Goal: Transaction & Acquisition: Book appointment/travel/reservation

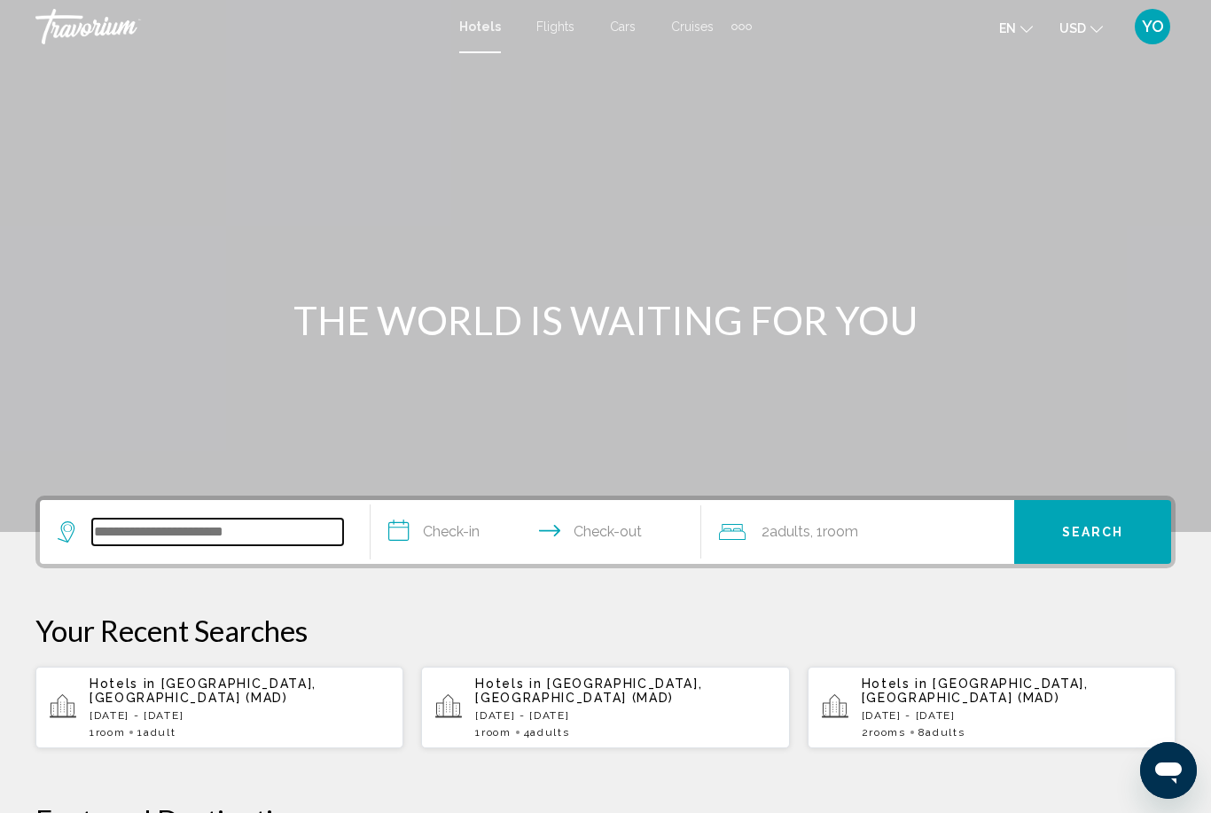
click at [230, 520] on input "Search widget" at bounding box center [217, 532] width 251 height 27
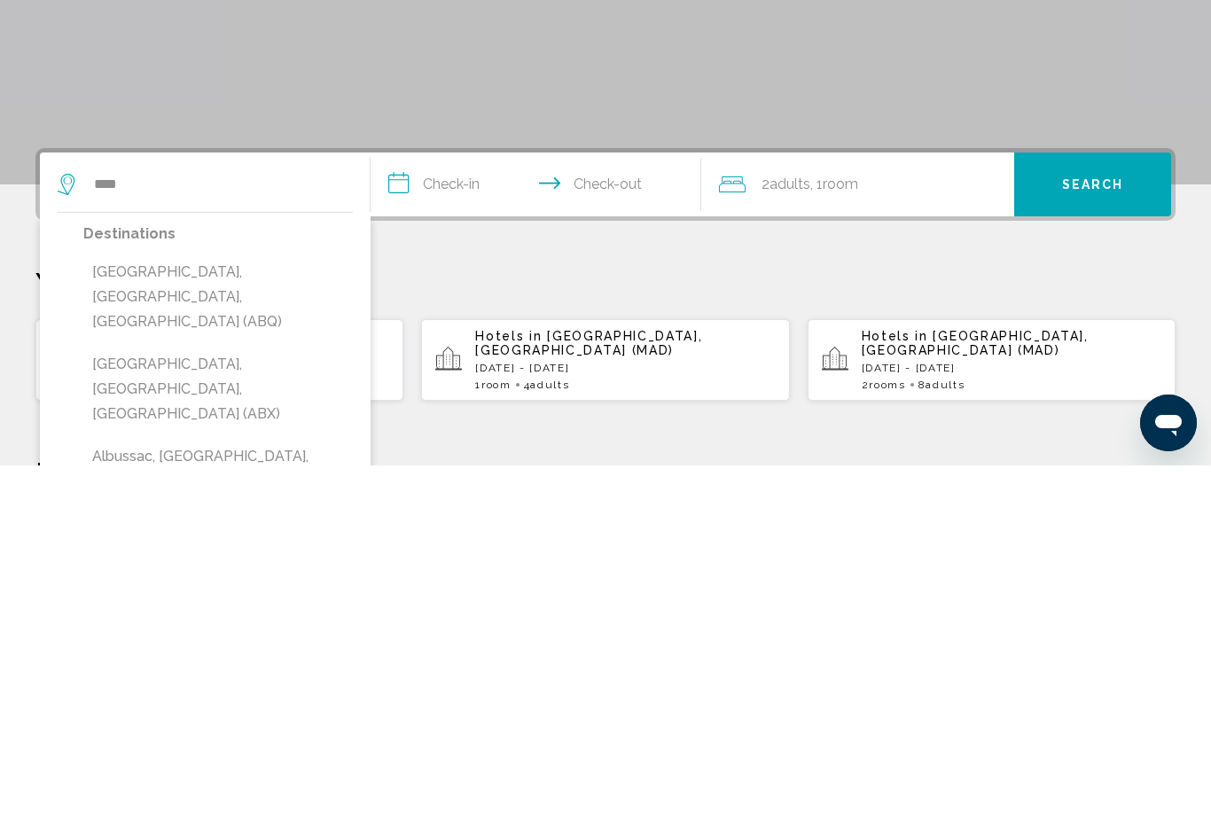
click at [277, 603] on button "[GEOGRAPHIC_DATA], [GEOGRAPHIC_DATA], [GEOGRAPHIC_DATA] (ABQ)" at bounding box center [218, 644] width 270 height 83
type input "**********"
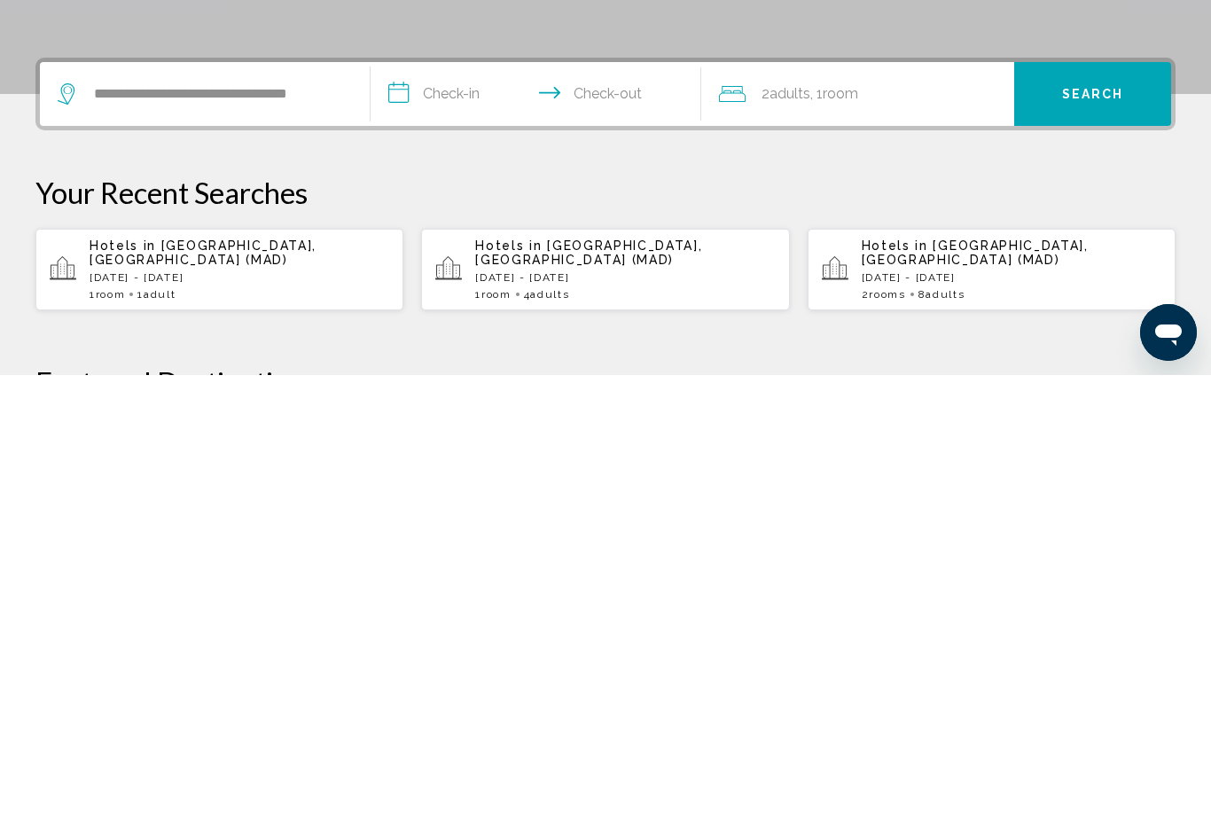
click at [464, 500] on input "**********" at bounding box center [540, 534] width 338 height 69
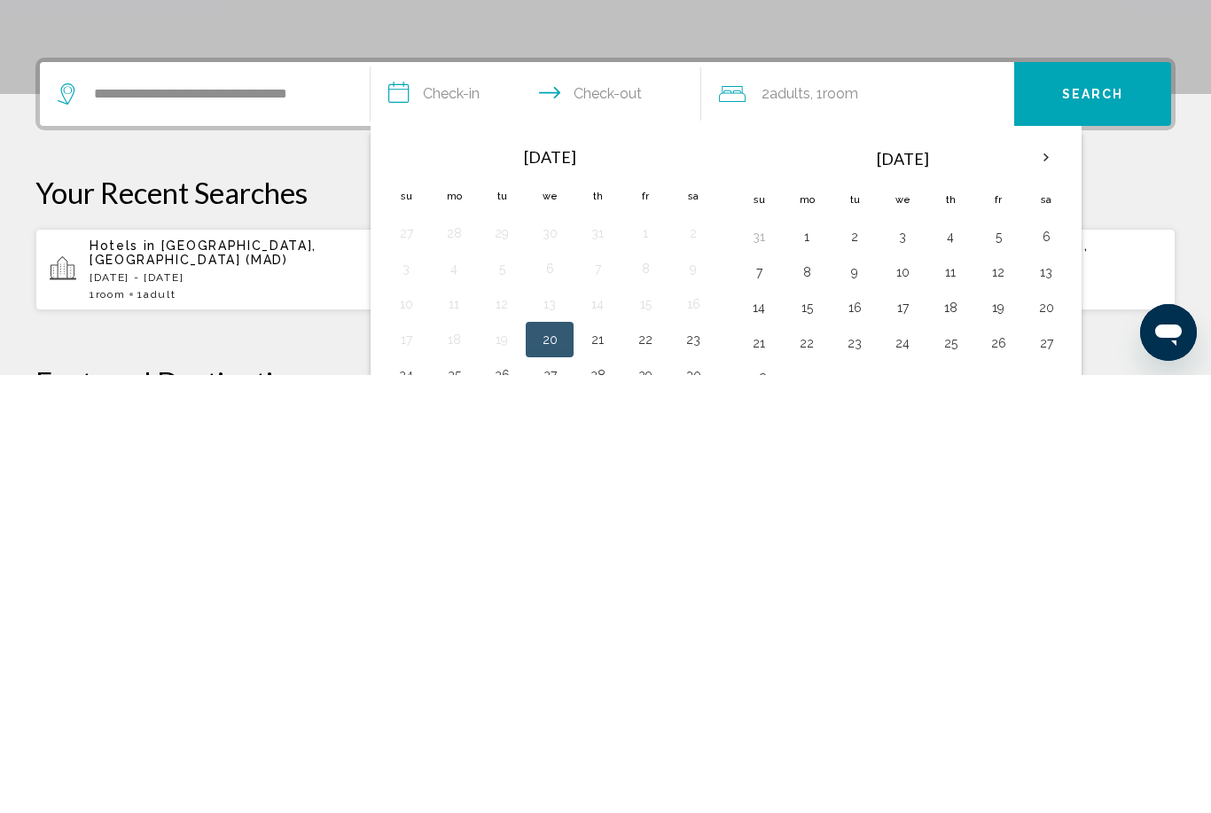
scroll to position [438, 0]
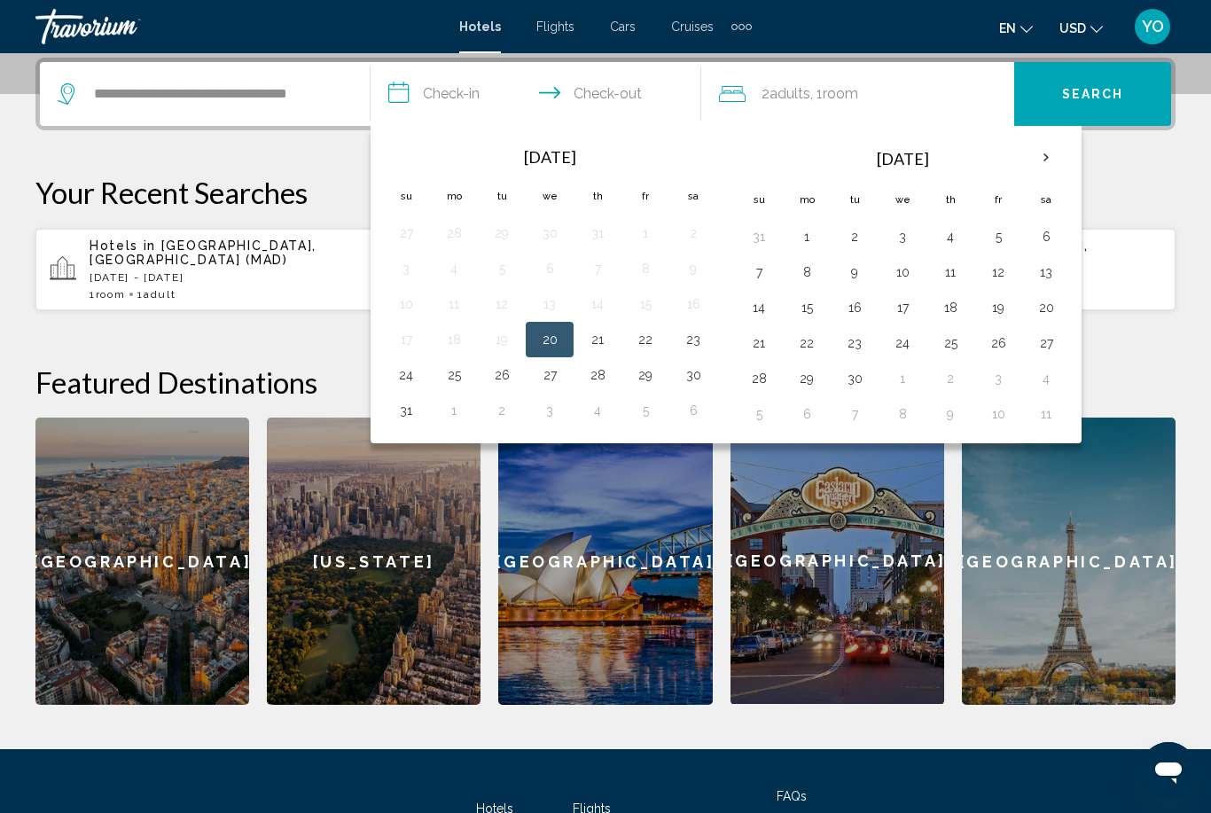
click at [760, 388] on button "28" at bounding box center [759, 378] width 28 height 25
click at [1049, 157] on th "Next month" at bounding box center [1046, 157] width 48 height 39
click at [1047, 161] on th "Next month" at bounding box center [1046, 157] width 48 height 39
click at [1037, 168] on th "Next month" at bounding box center [1046, 157] width 48 height 39
click at [1042, 163] on th "Next month" at bounding box center [1046, 157] width 48 height 39
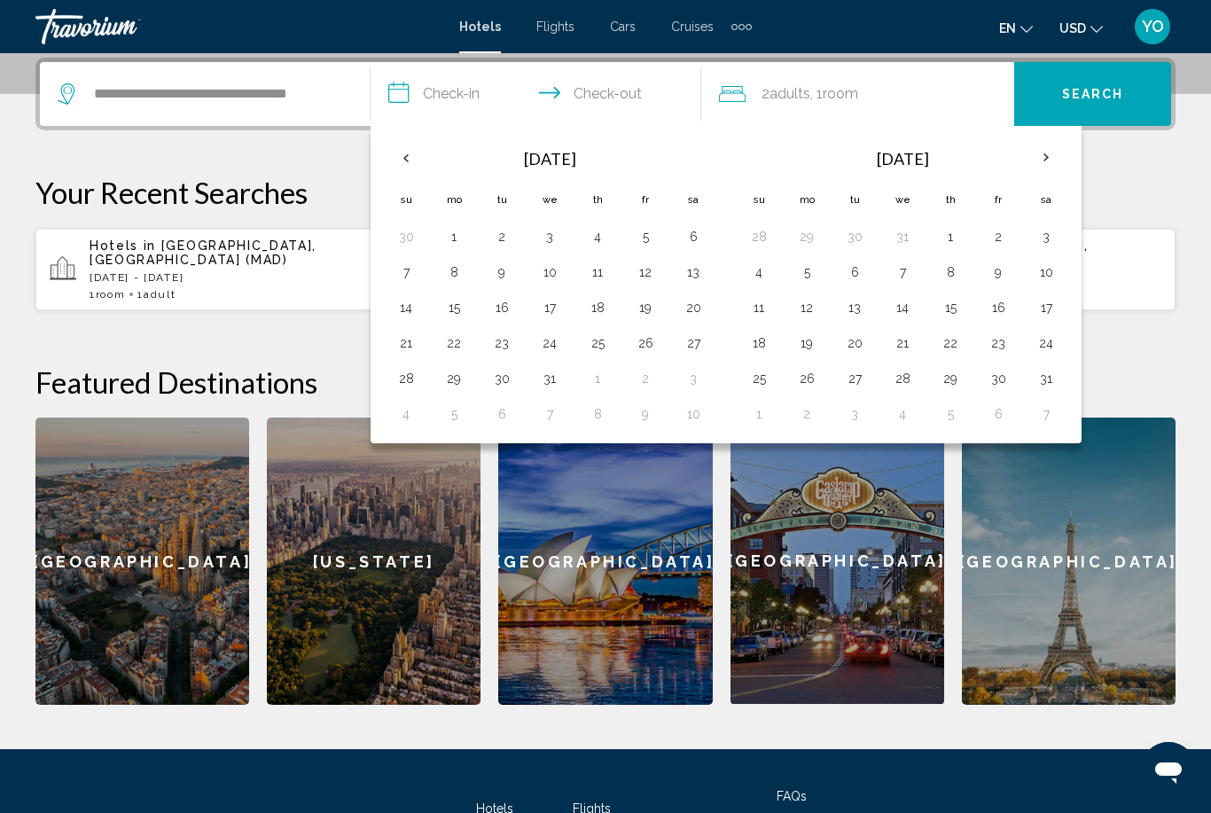
click at [1049, 162] on th "Next month" at bounding box center [1046, 157] width 48 height 39
click at [1051, 307] on button "14" at bounding box center [1046, 307] width 28 height 25
type input "**********"
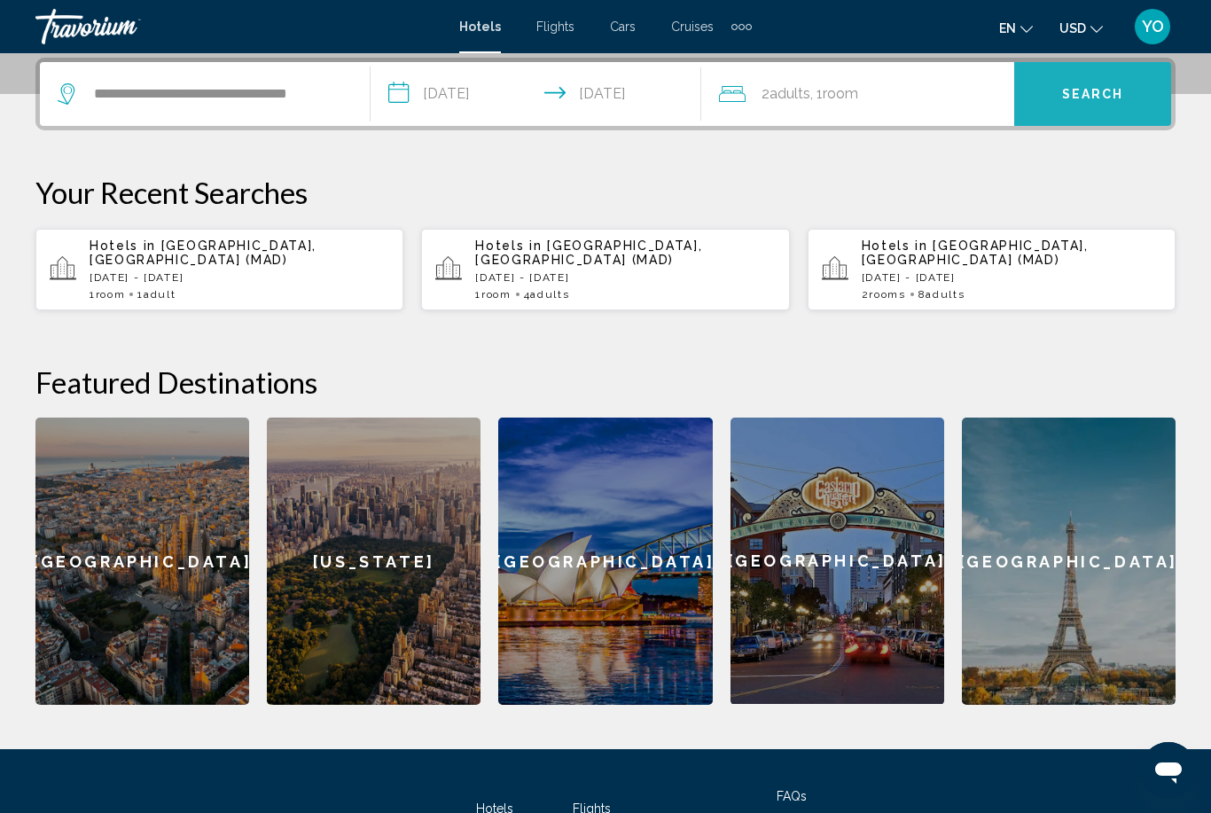
click at [1103, 92] on span "Search" at bounding box center [1093, 95] width 62 height 14
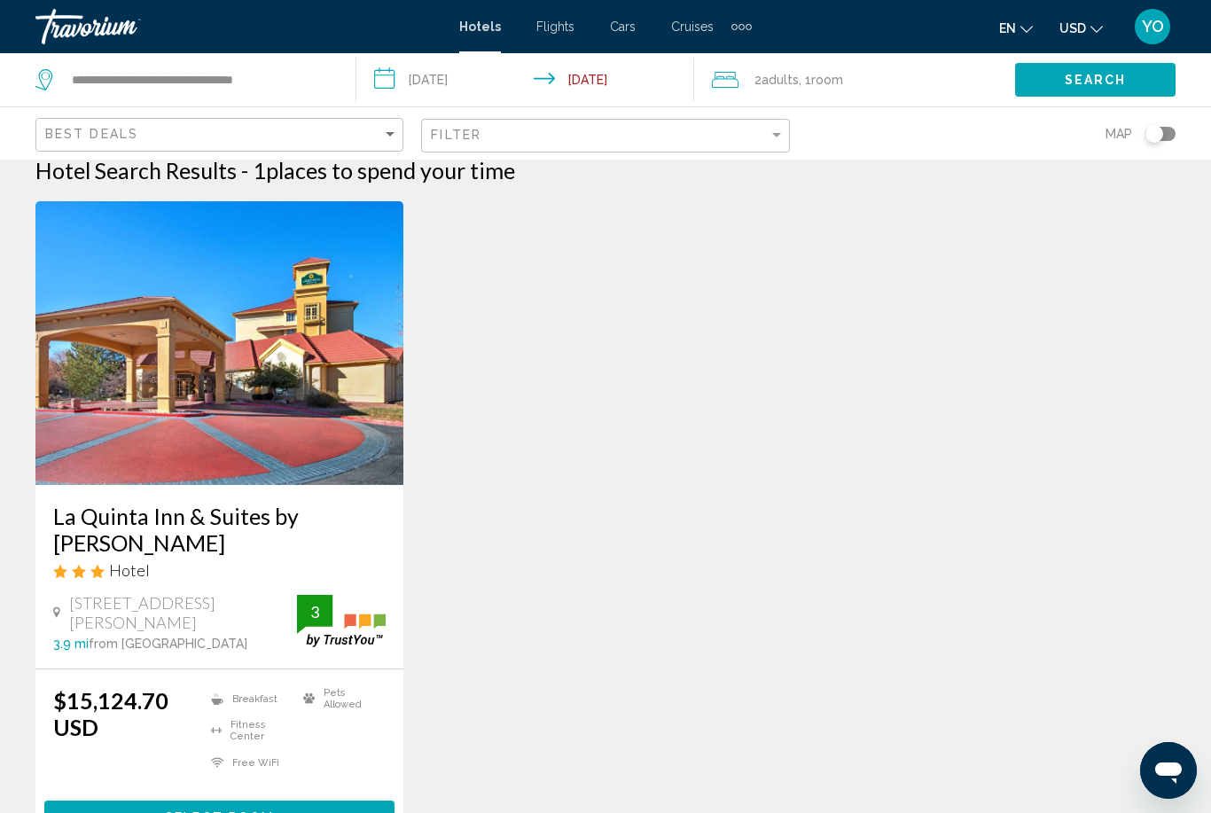
scroll to position [19, 0]
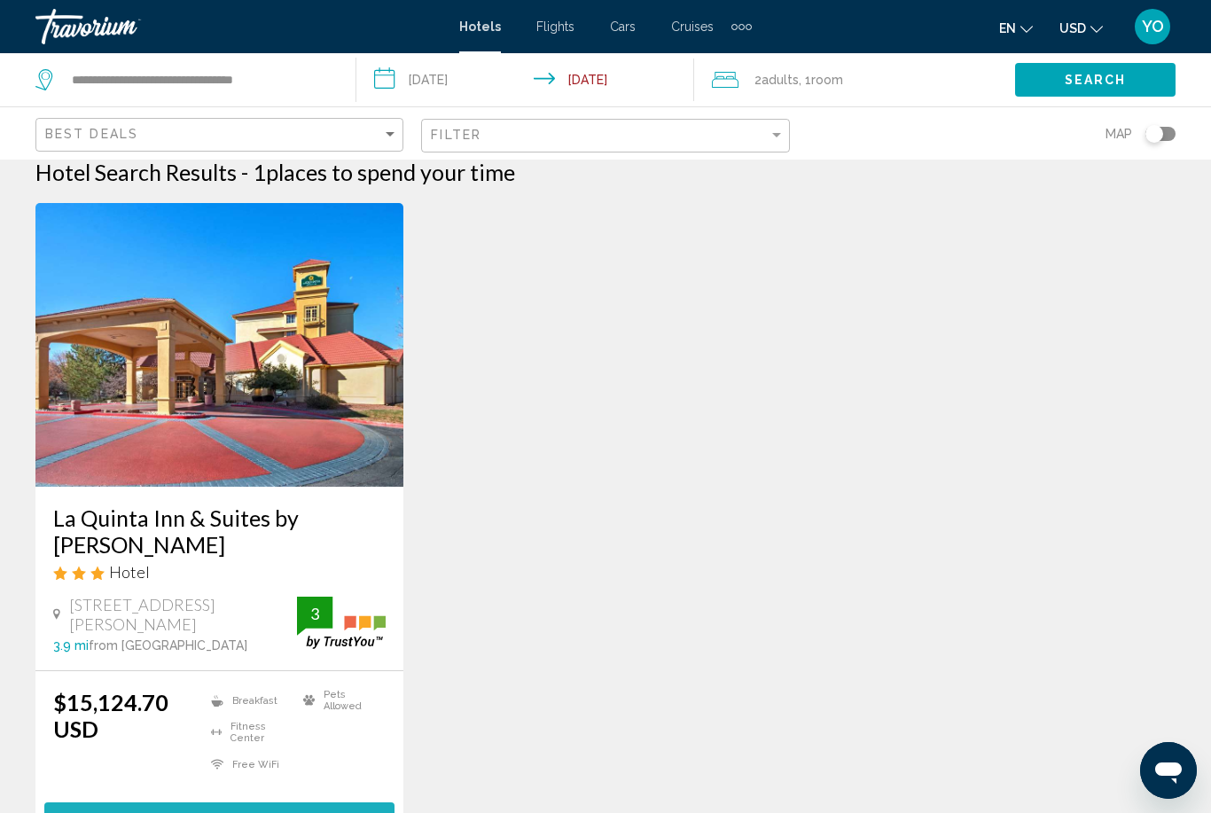
click at [311, 812] on button "Select Room" at bounding box center [219, 818] width 350 height 33
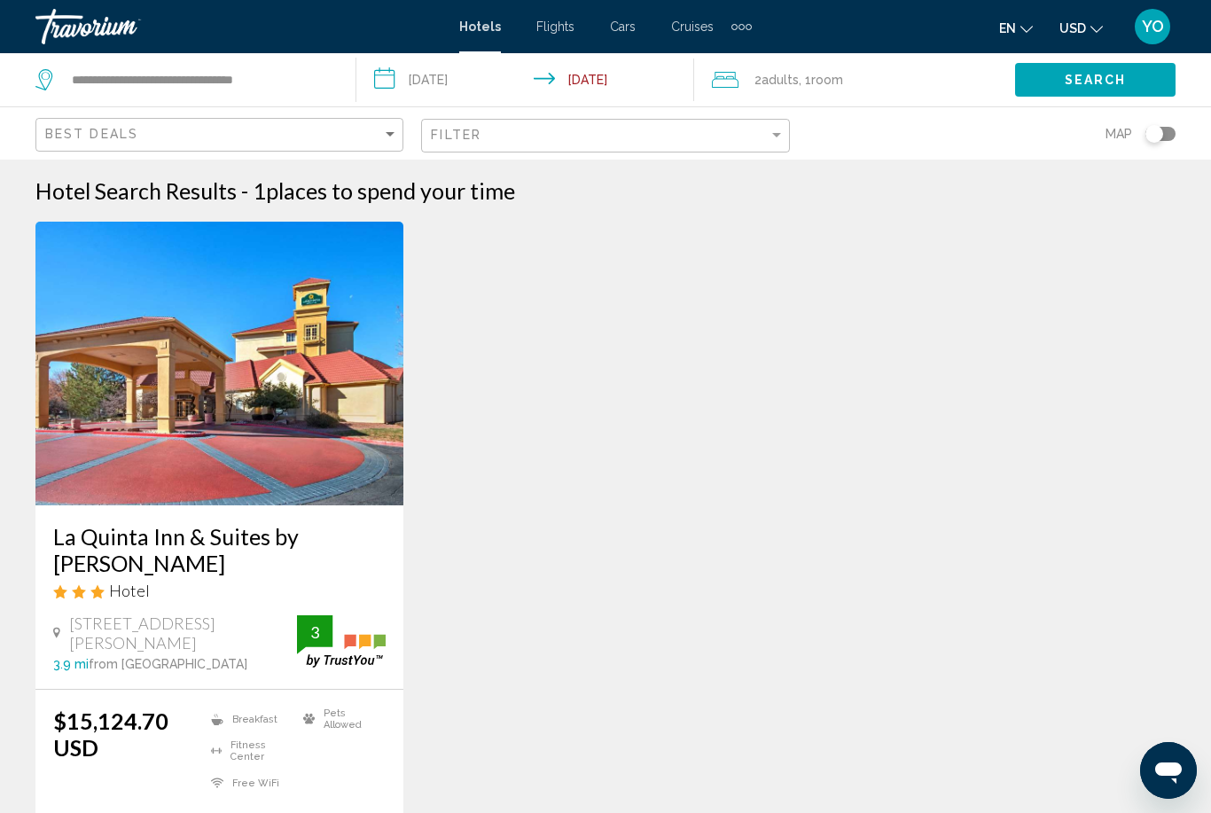
click at [613, 80] on input "**********" at bounding box center [529, 82] width 346 height 59
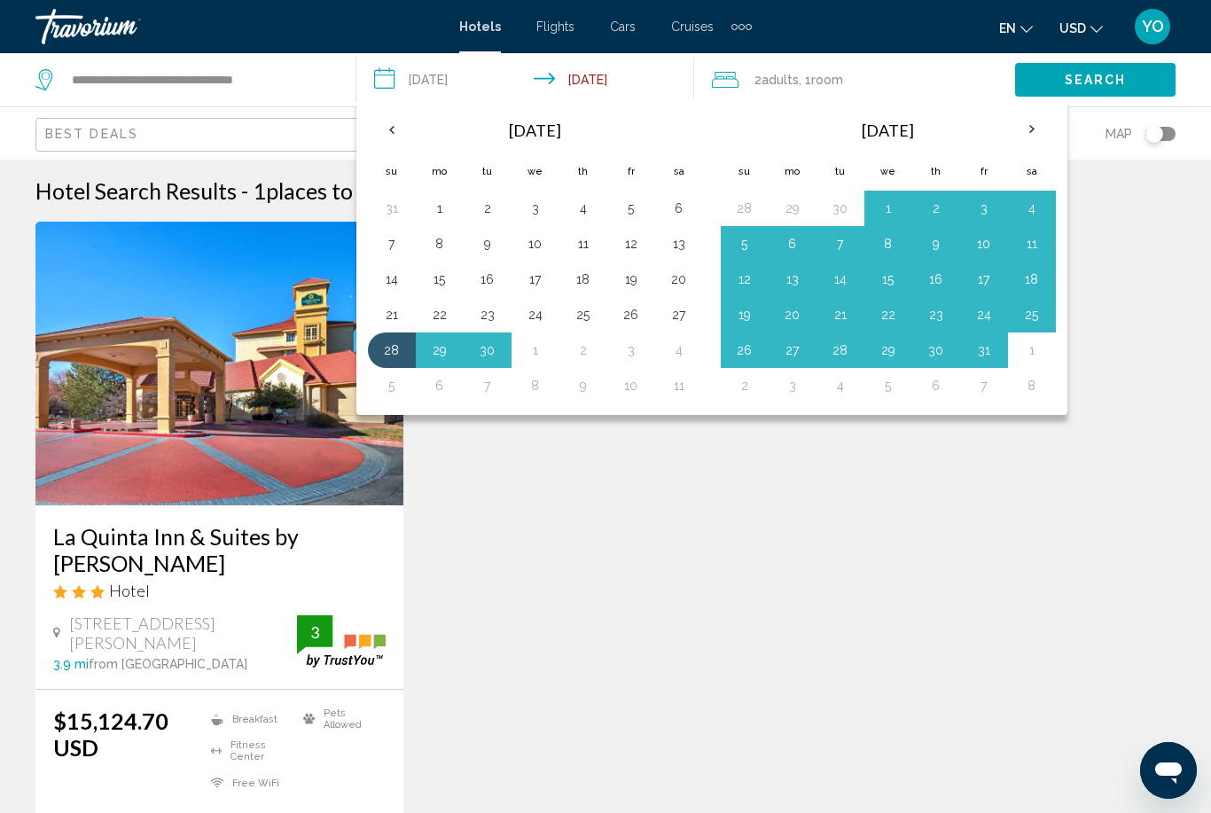
click at [988, 373] on button "7" at bounding box center [984, 385] width 28 height 25
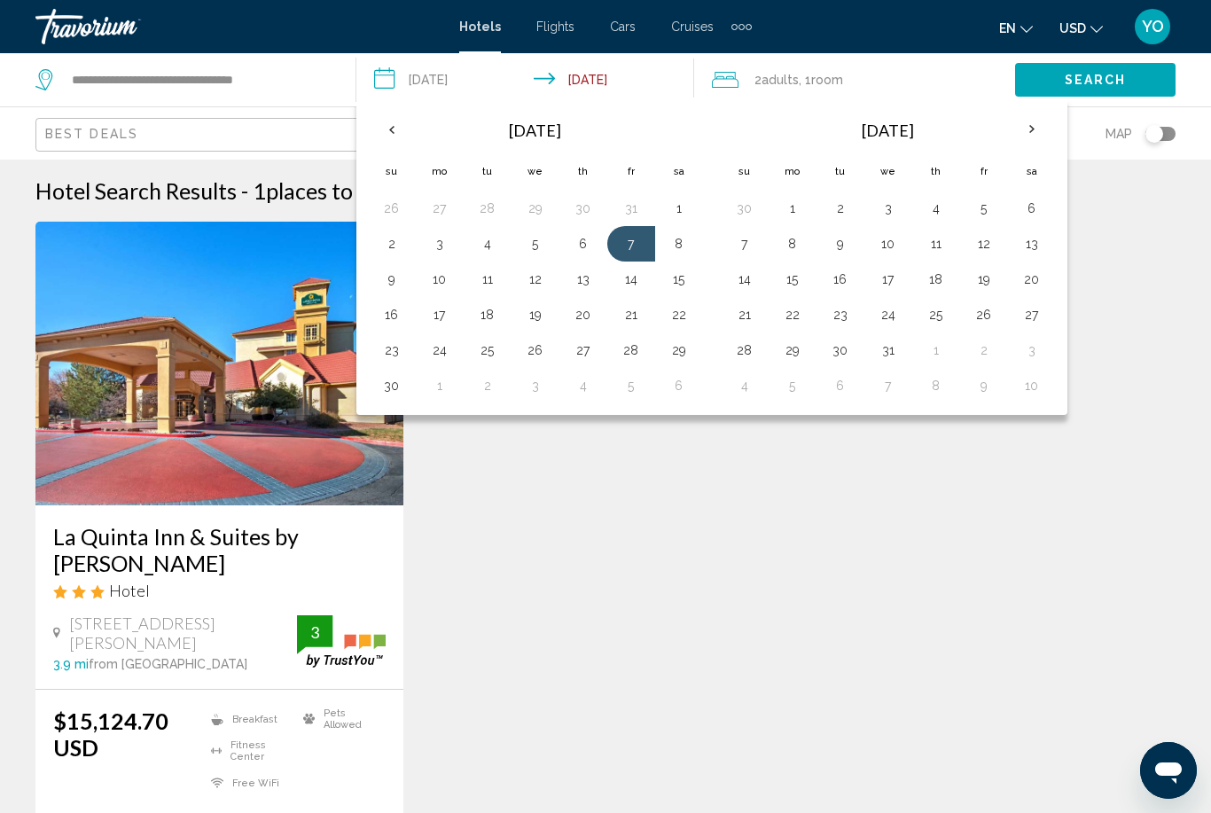
click at [983, 354] on button "2" at bounding box center [984, 350] width 28 height 25
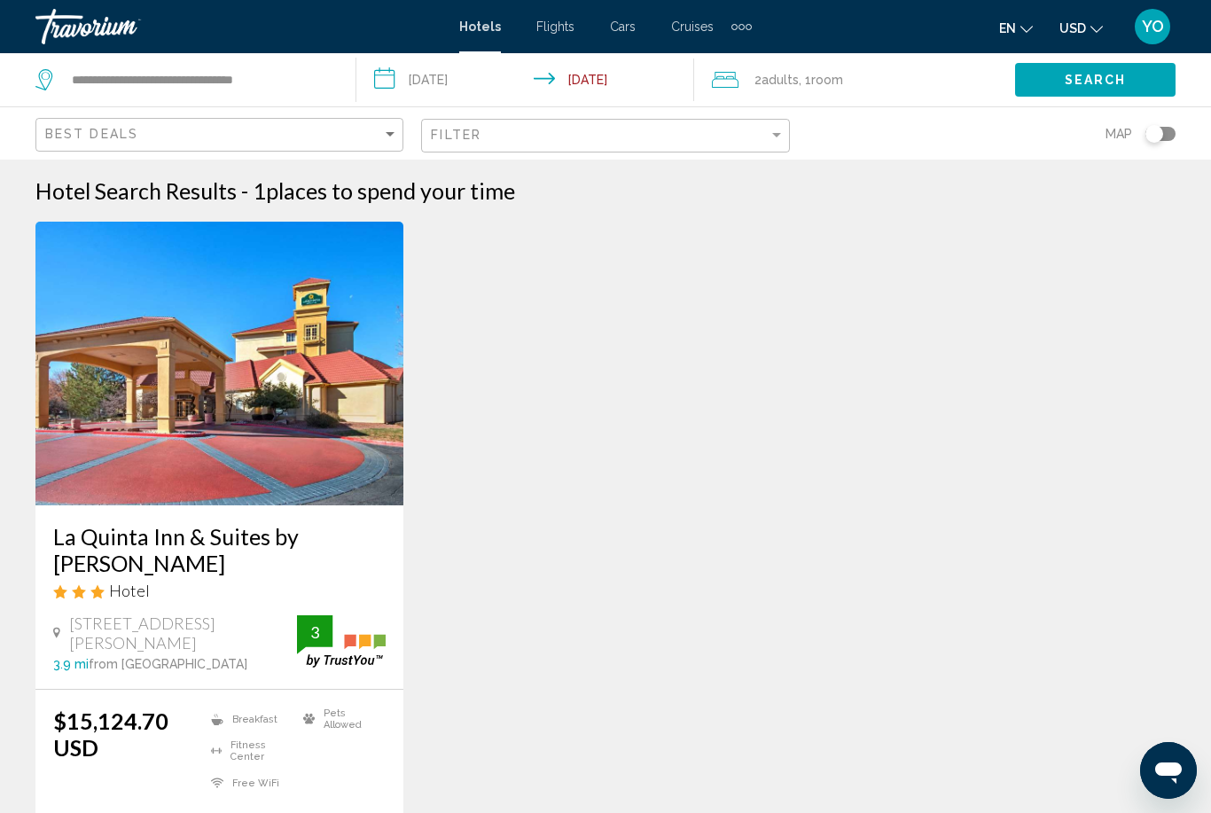
click at [436, 82] on input "**********" at bounding box center [529, 82] width 346 height 59
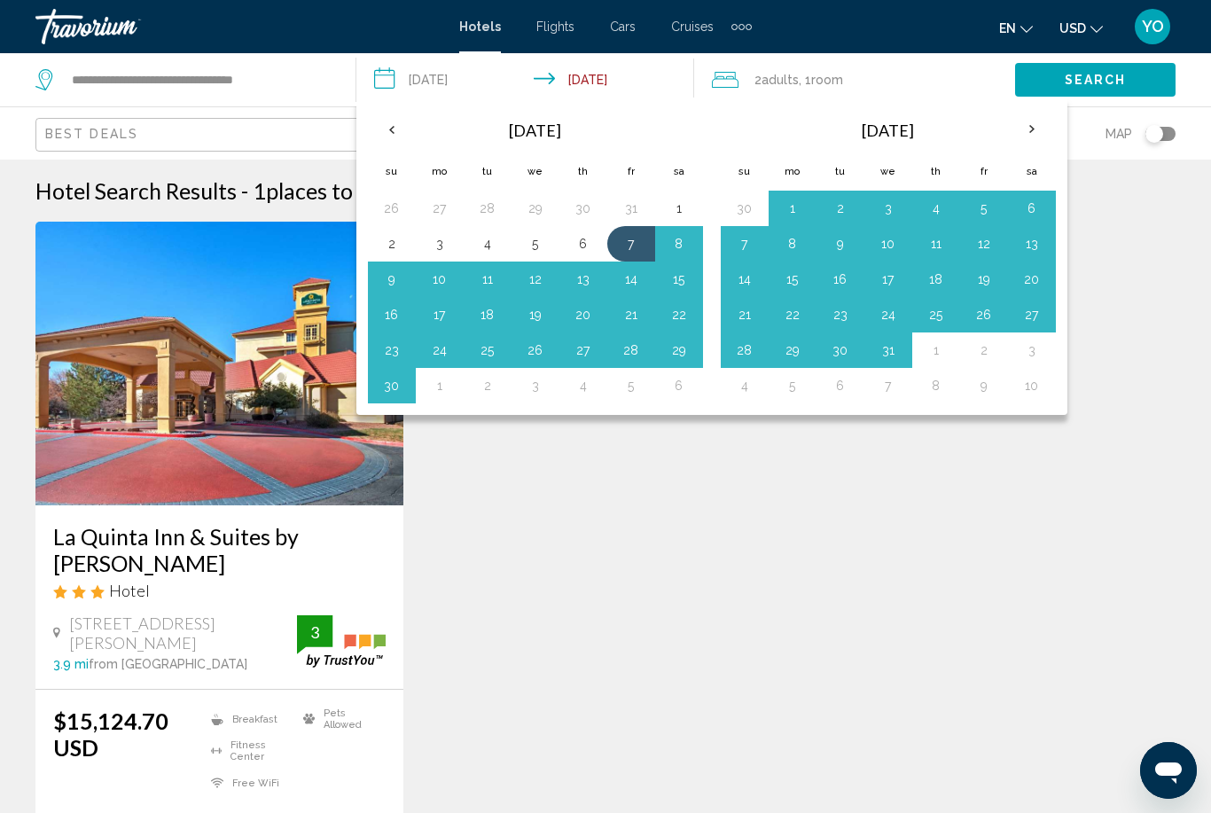
click at [387, 127] on th "Previous month" at bounding box center [392, 129] width 48 height 39
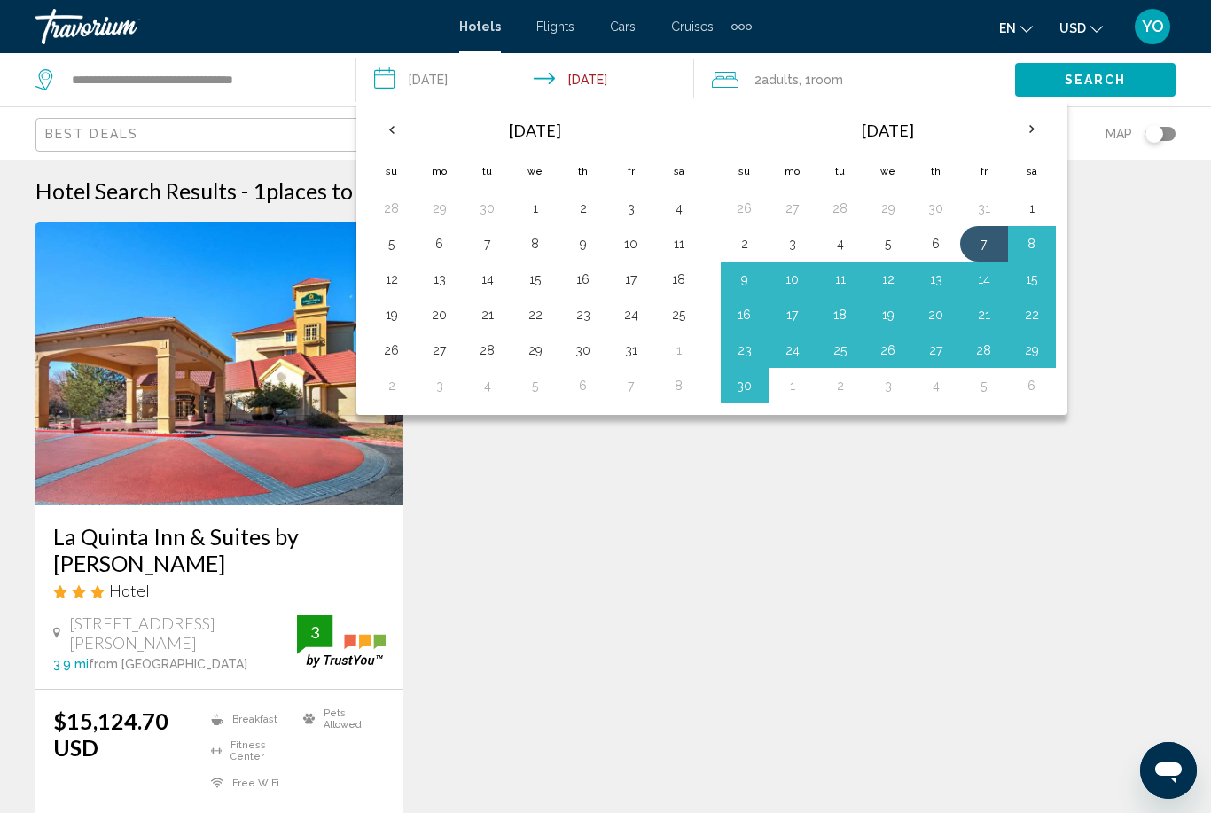
click at [378, 123] on th "Previous month" at bounding box center [392, 129] width 48 height 39
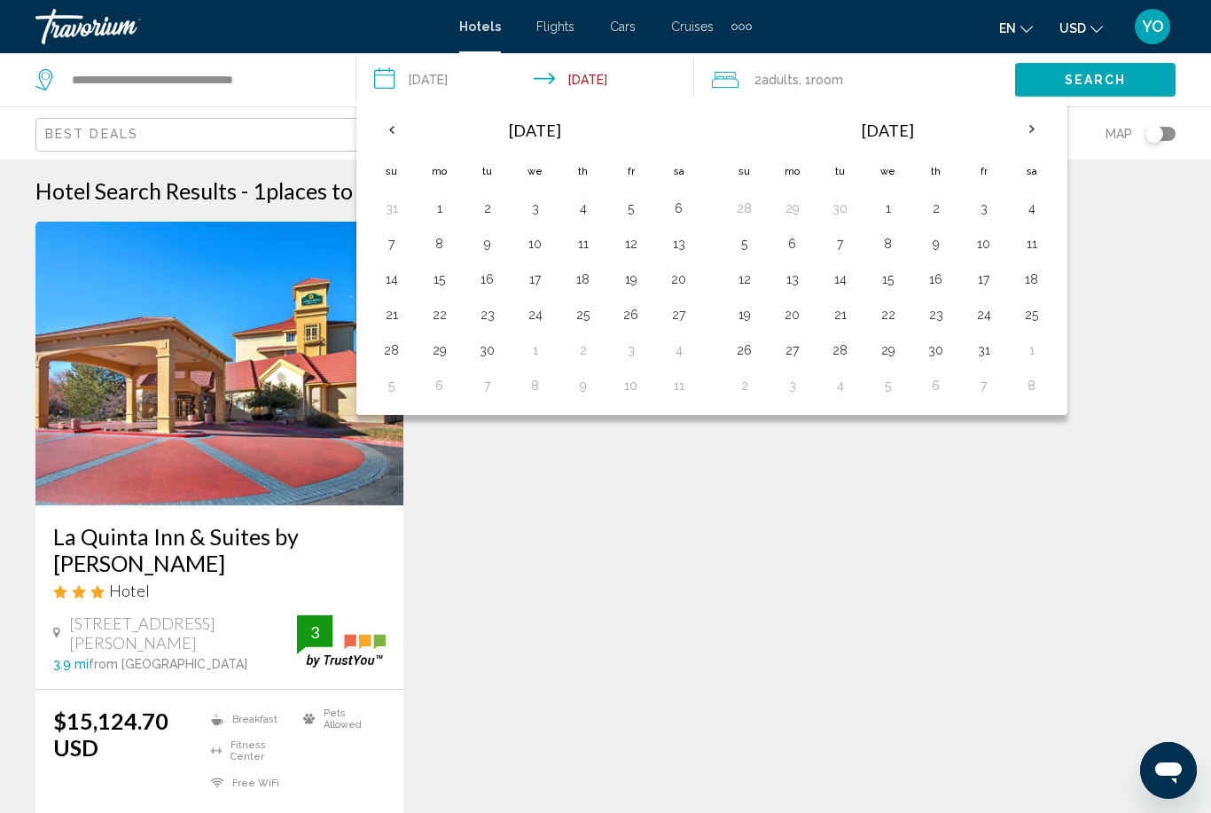
click at [391, 348] on button "28" at bounding box center [392, 350] width 28 height 25
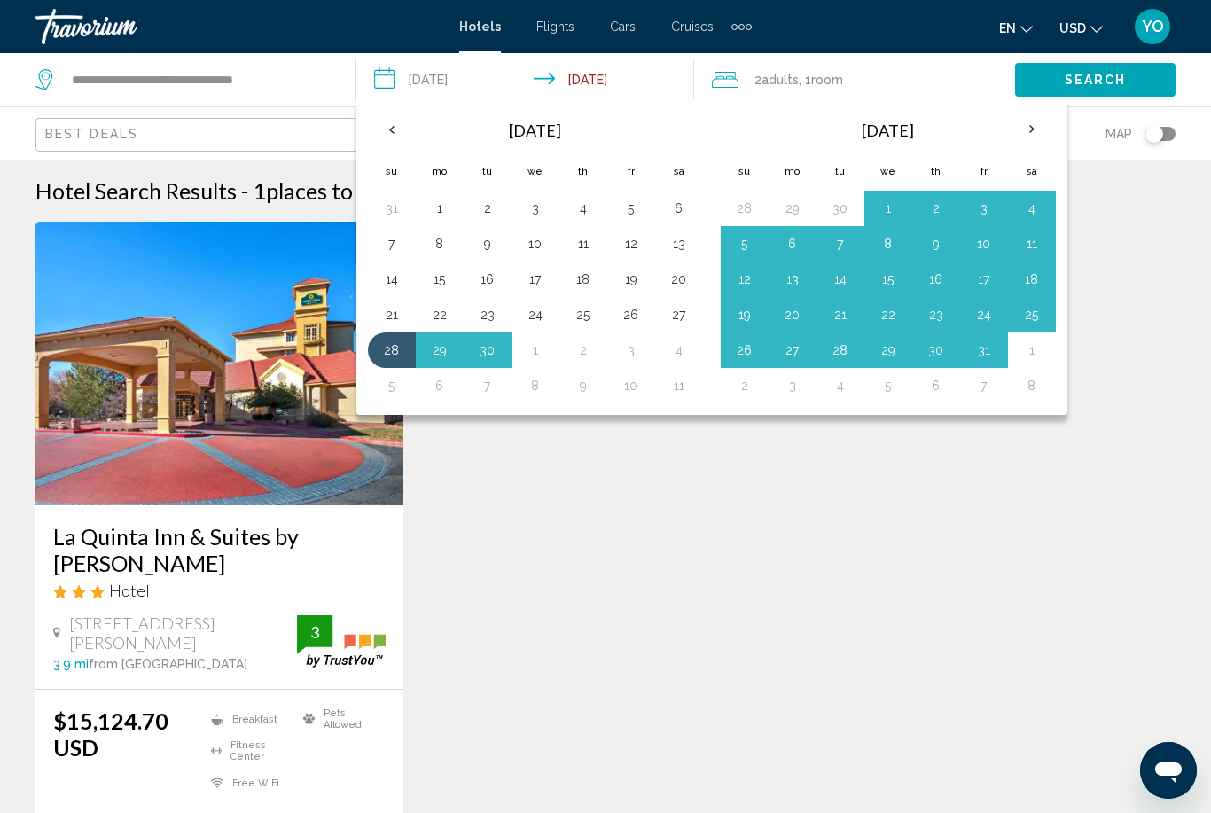
click at [1030, 128] on th "Next month" at bounding box center [1032, 129] width 48 height 39
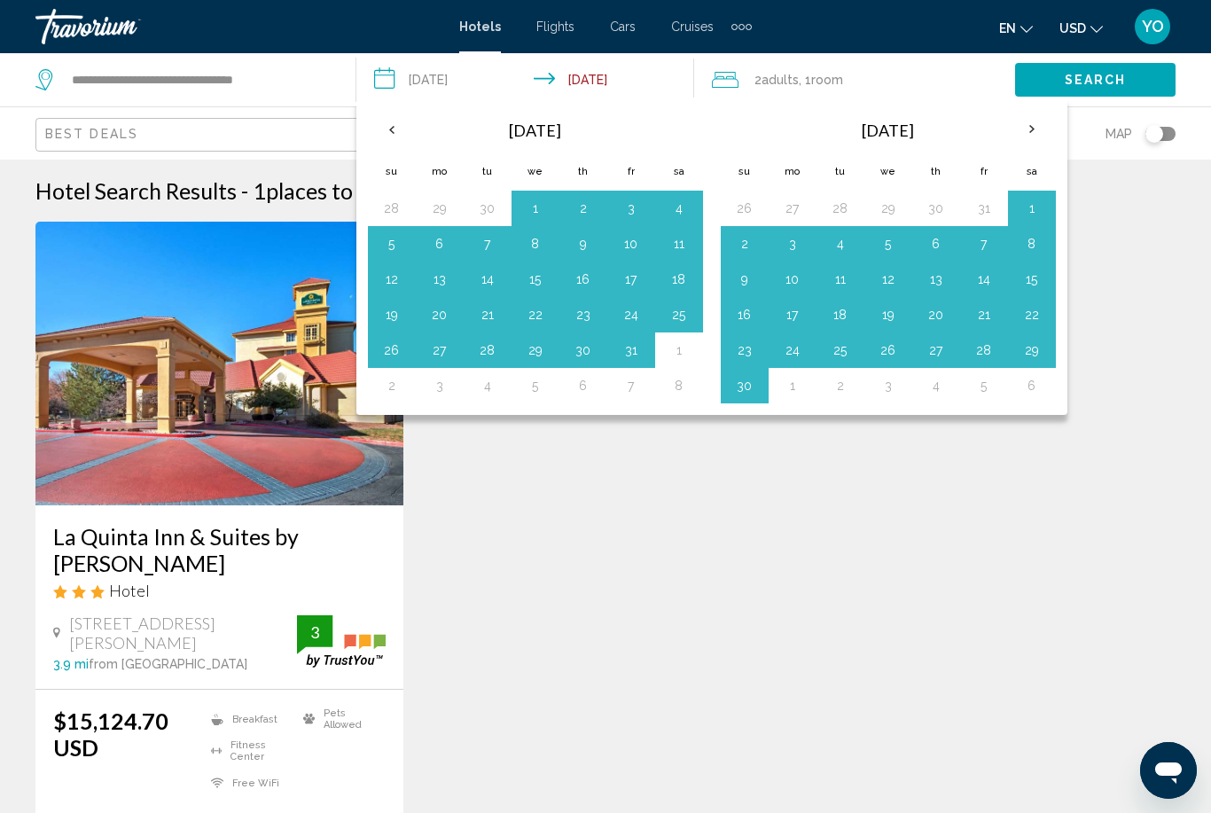
click at [640, 352] on button "31" at bounding box center [631, 350] width 28 height 25
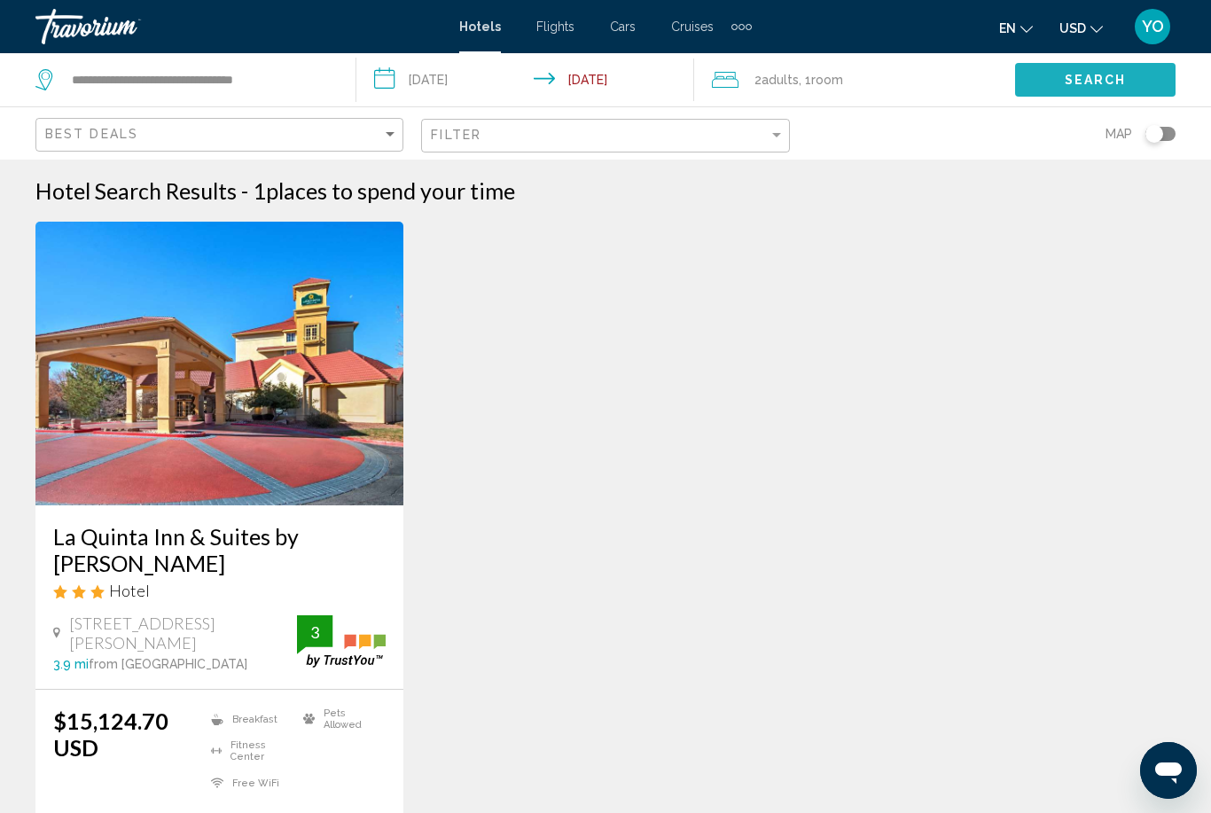
click at [1072, 77] on span "Search" at bounding box center [1096, 81] width 62 height 14
click at [600, 74] on input "**********" at bounding box center [529, 82] width 346 height 59
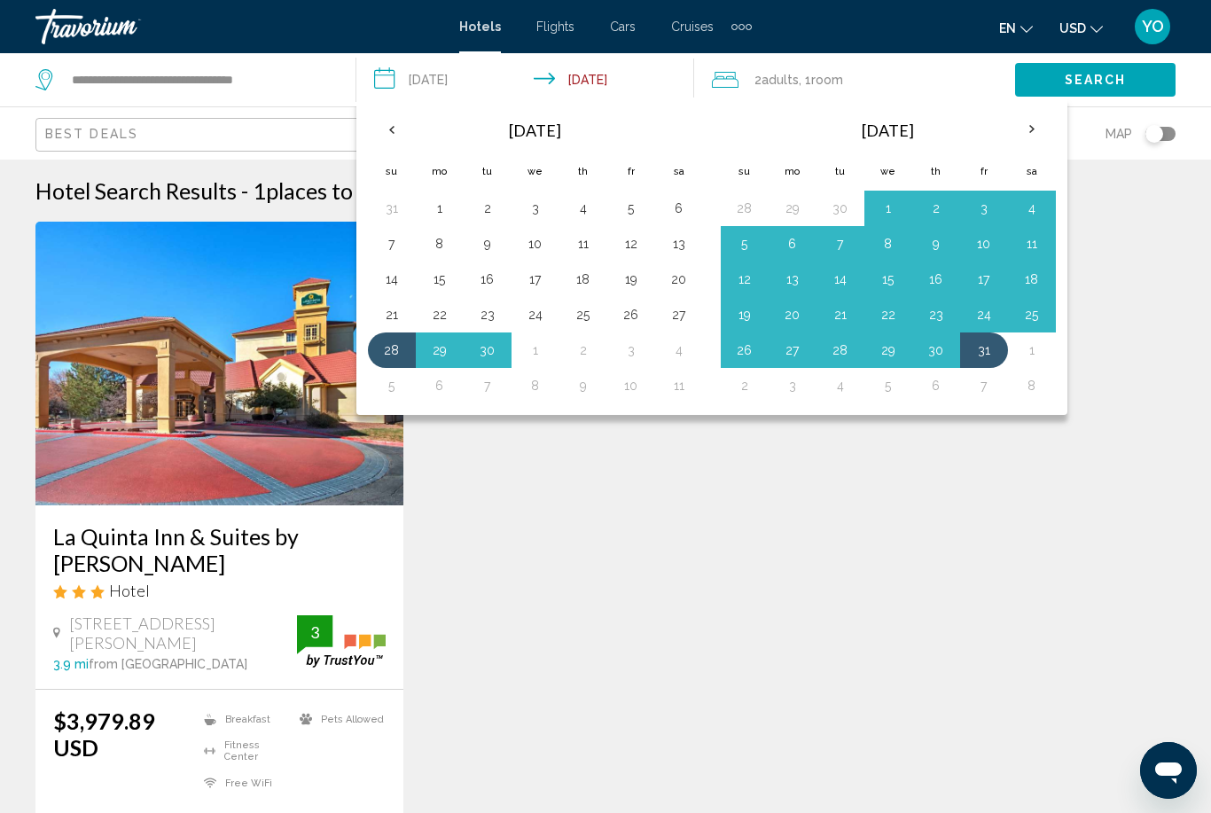
click at [838, 347] on button "28" at bounding box center [840, 350] width 28 height 25
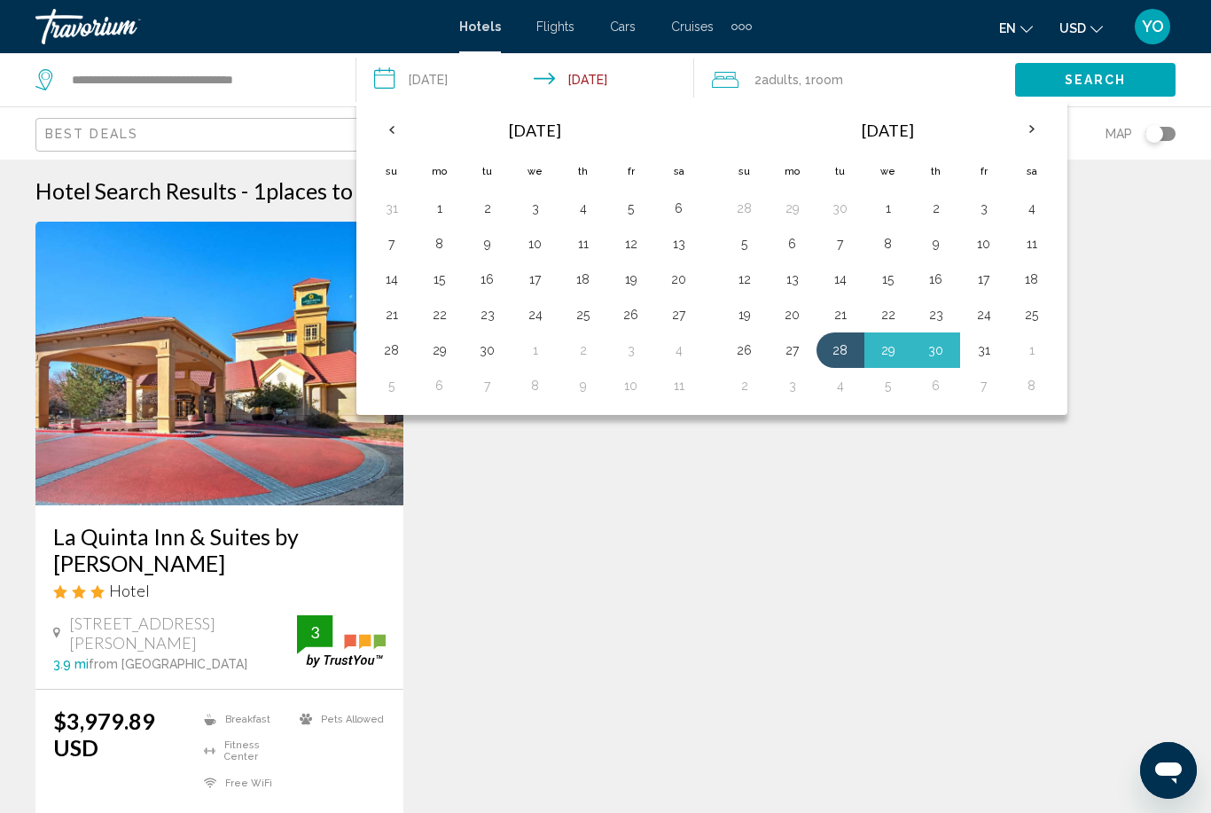
click at [392, 359] on button "28" at bounding box center [392, 350] width 28 height 25
type input "**********"
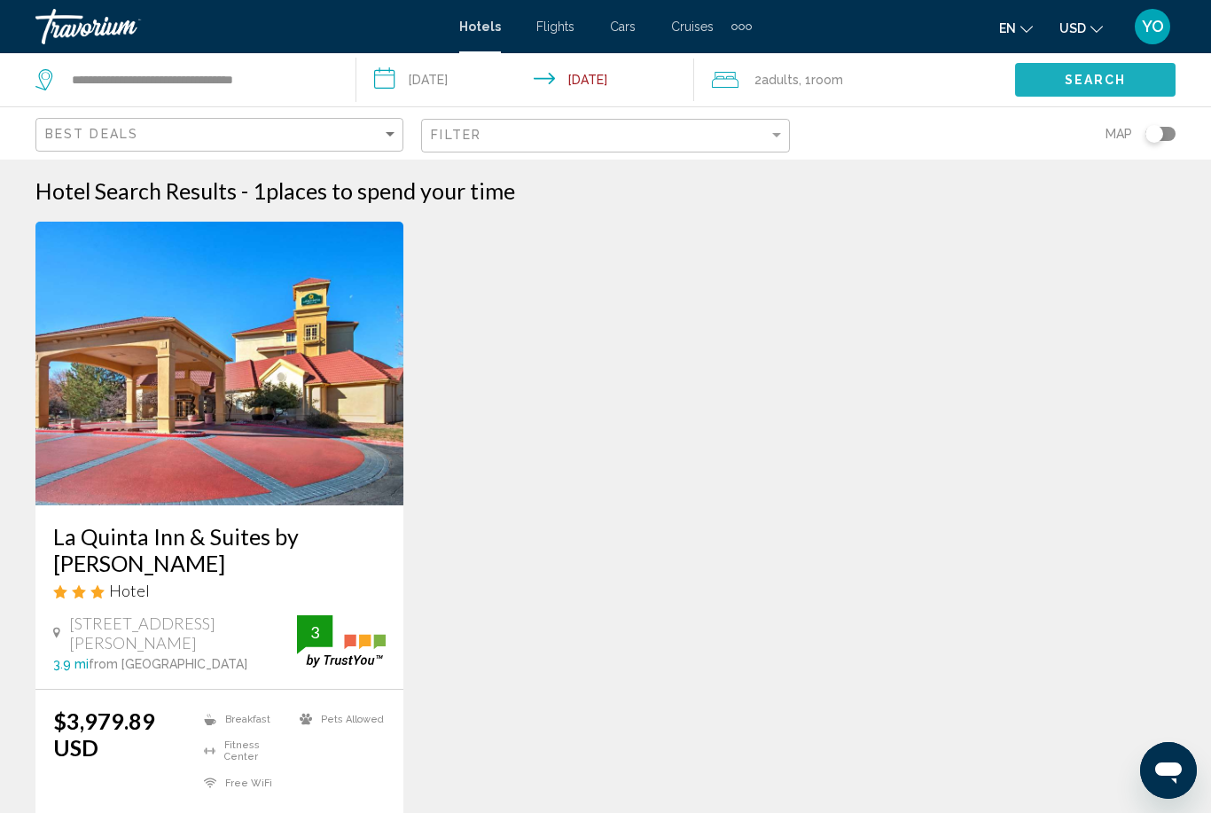
click at [1075, 82] on span "Search" at bounding box center [1096, 81] width 62 height 14
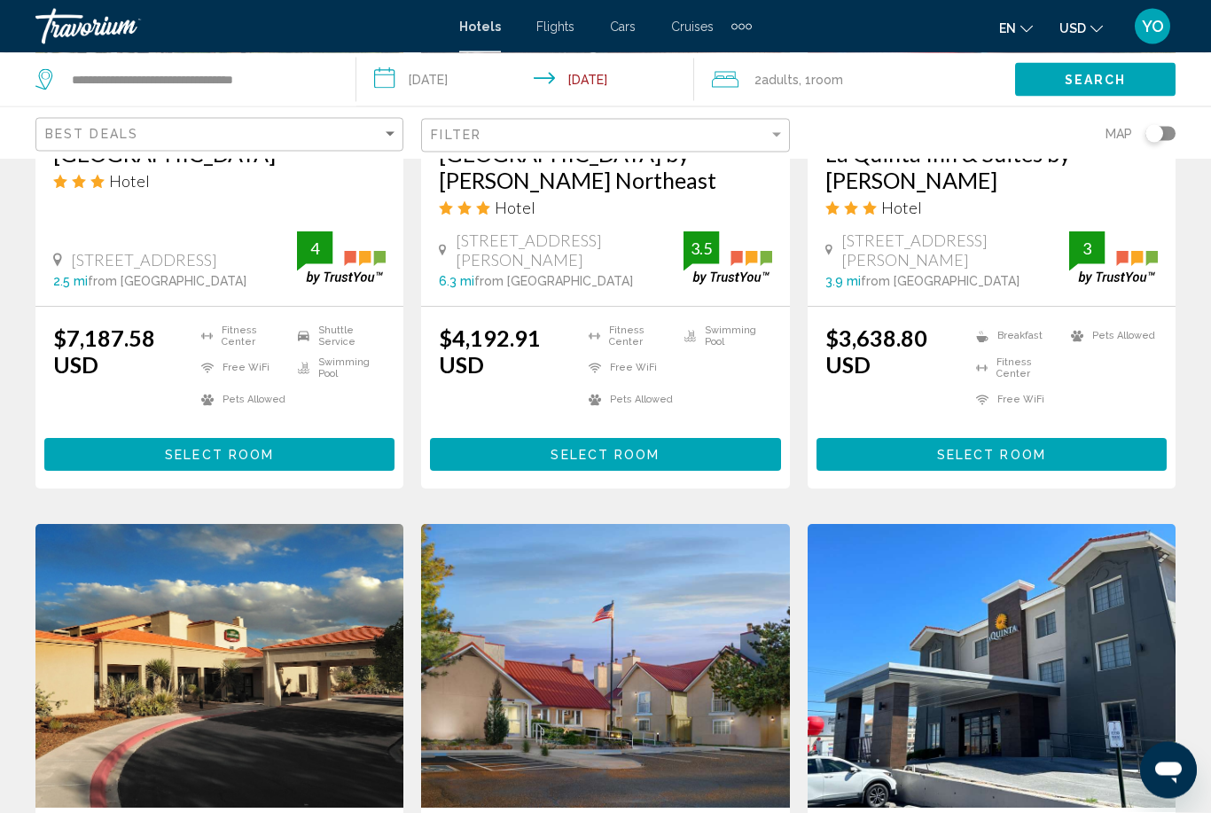
scroll to position [1771, 0]
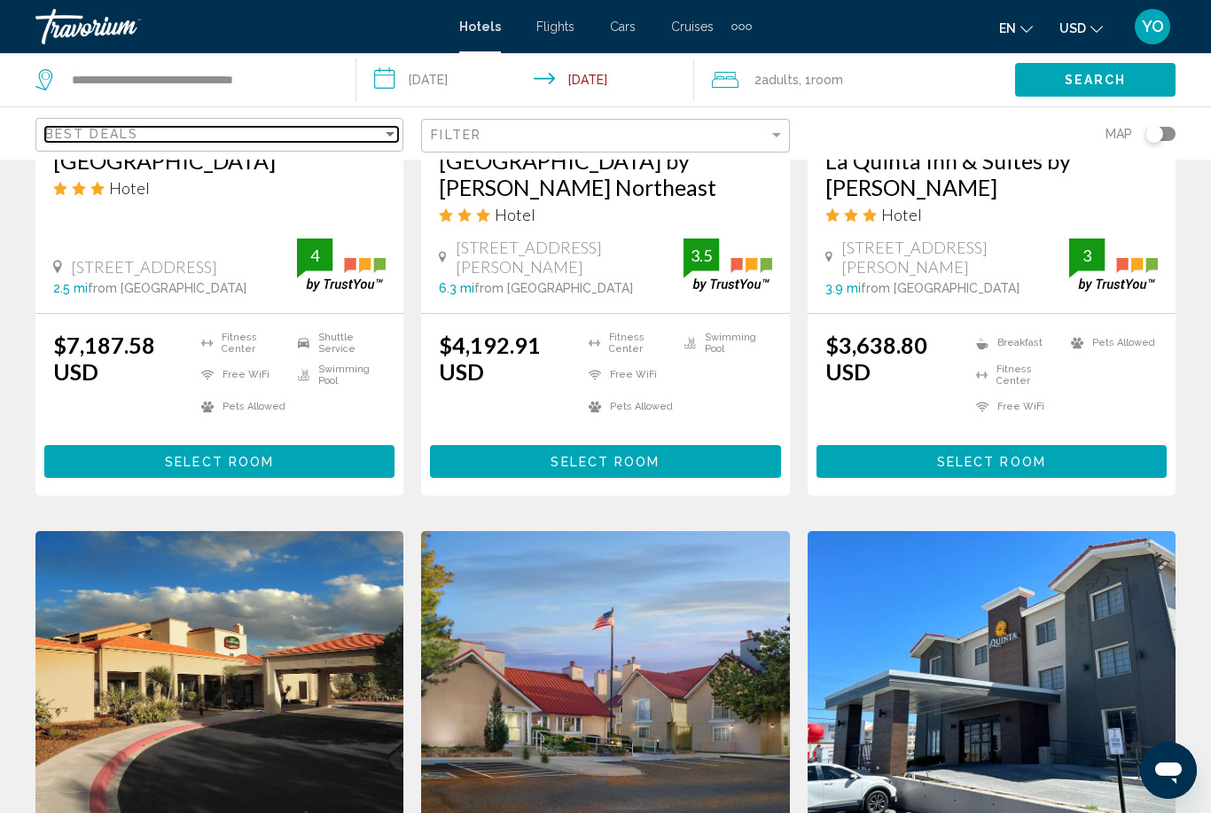
click at [90, 131] on span "Best Deals" at bounding box center [91, 134] width 93 height 14
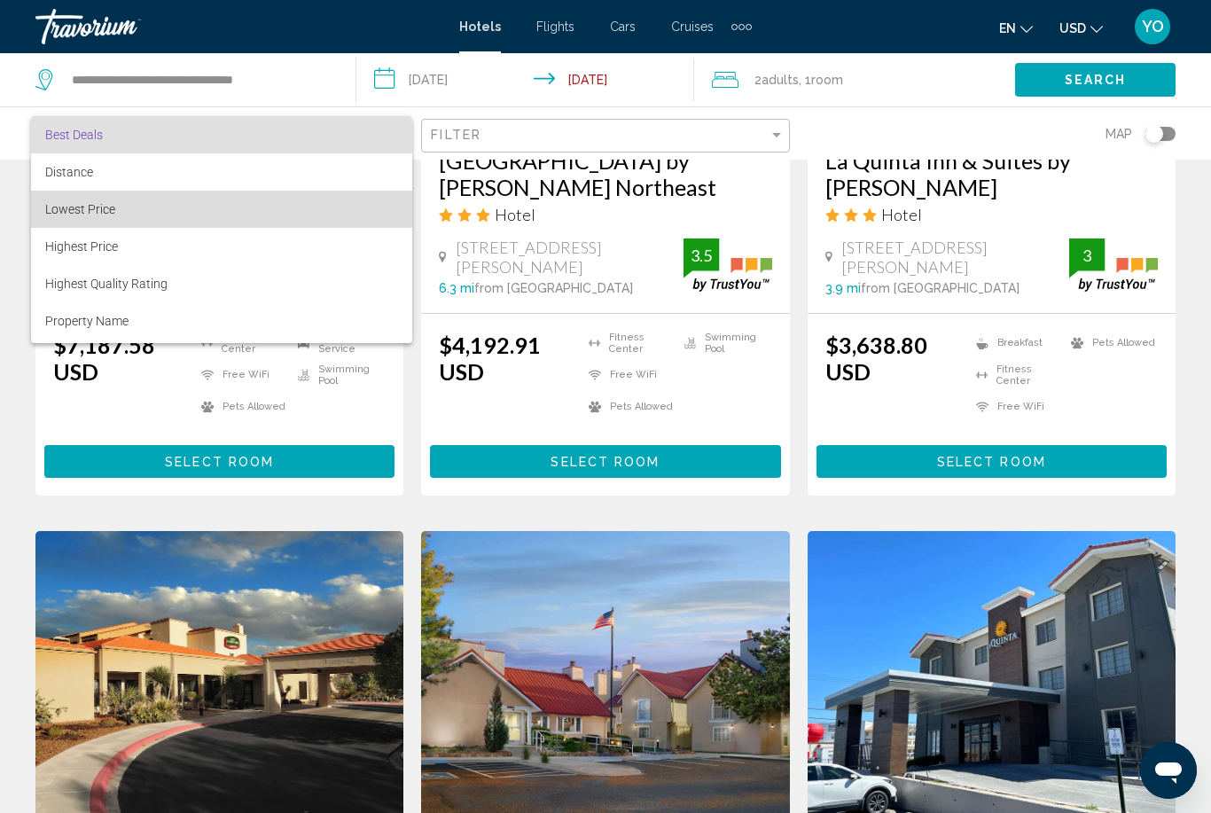
click at [72, 202] on span "Lowest Price" at bounding box center [80, 209] width 70 height 14
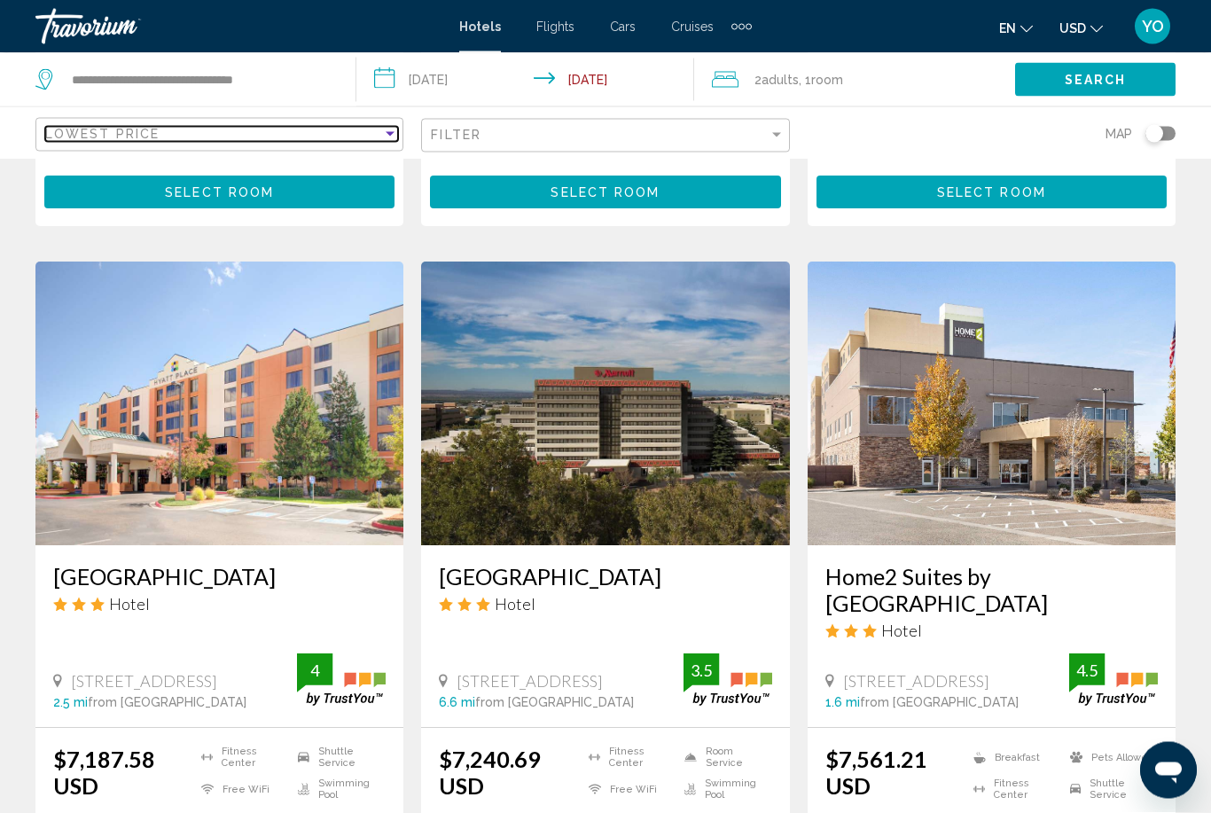
scroll to position [2041, 0]
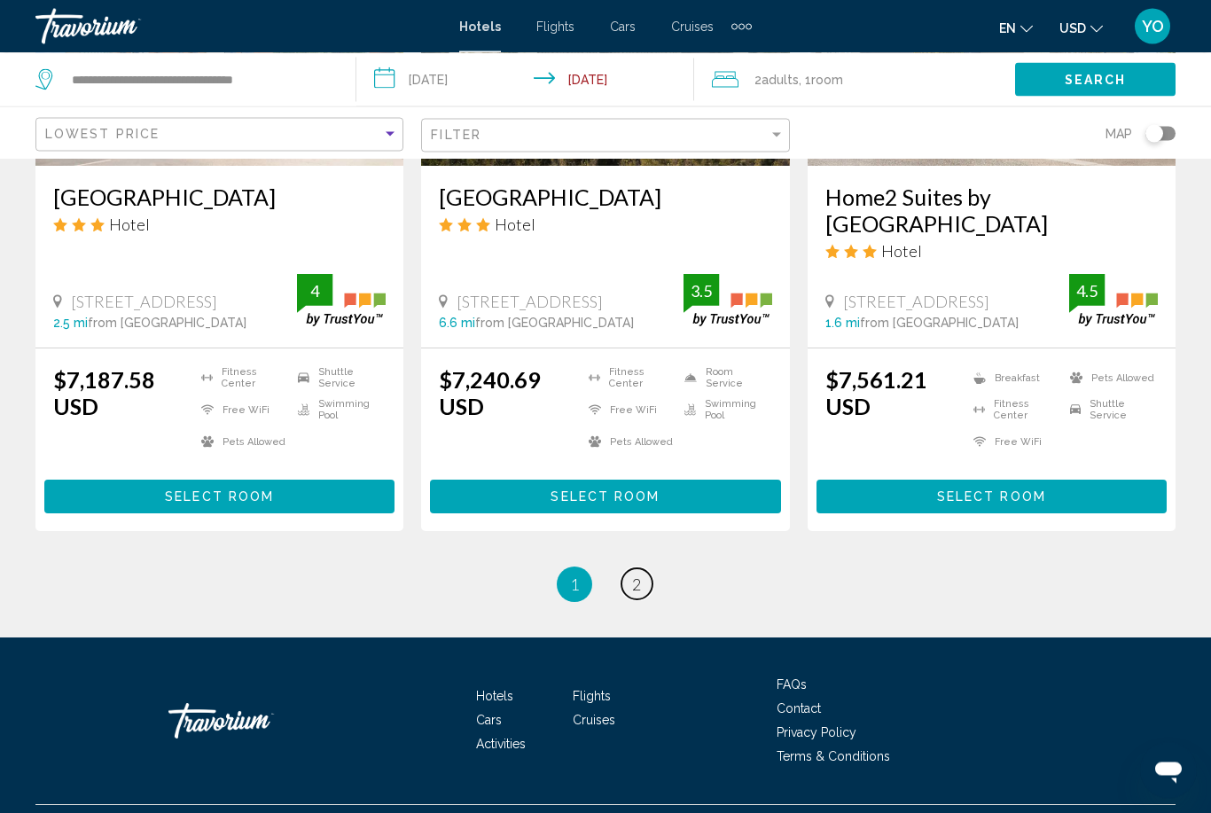
click at [634, 600] on link "page 2" at bounding box center [636, 584] width 31 height 31
